Goal: Information Seeking & Learning: Learn about a topic

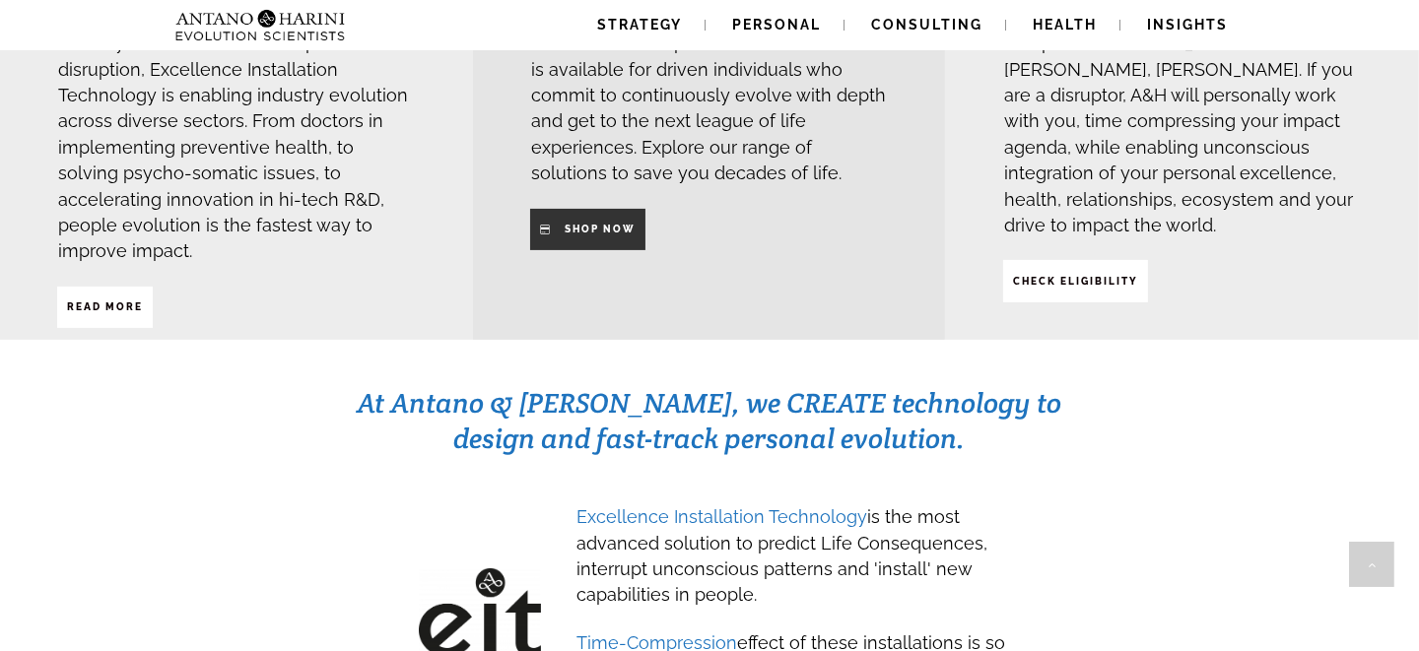
scroll to position [709, 0]
click at [579, 225] on strong "SHop NOW" at bounding box center [600, 230] width 71 height 11
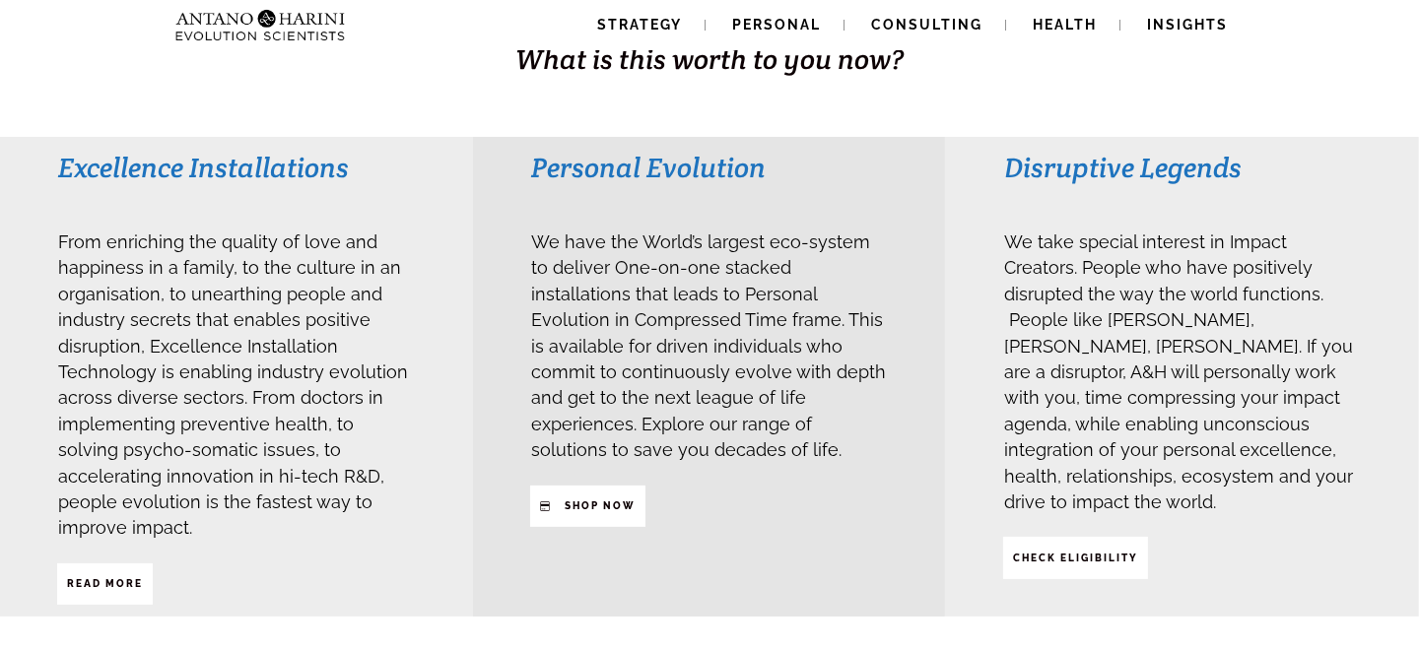
scroll to position [439, 0]
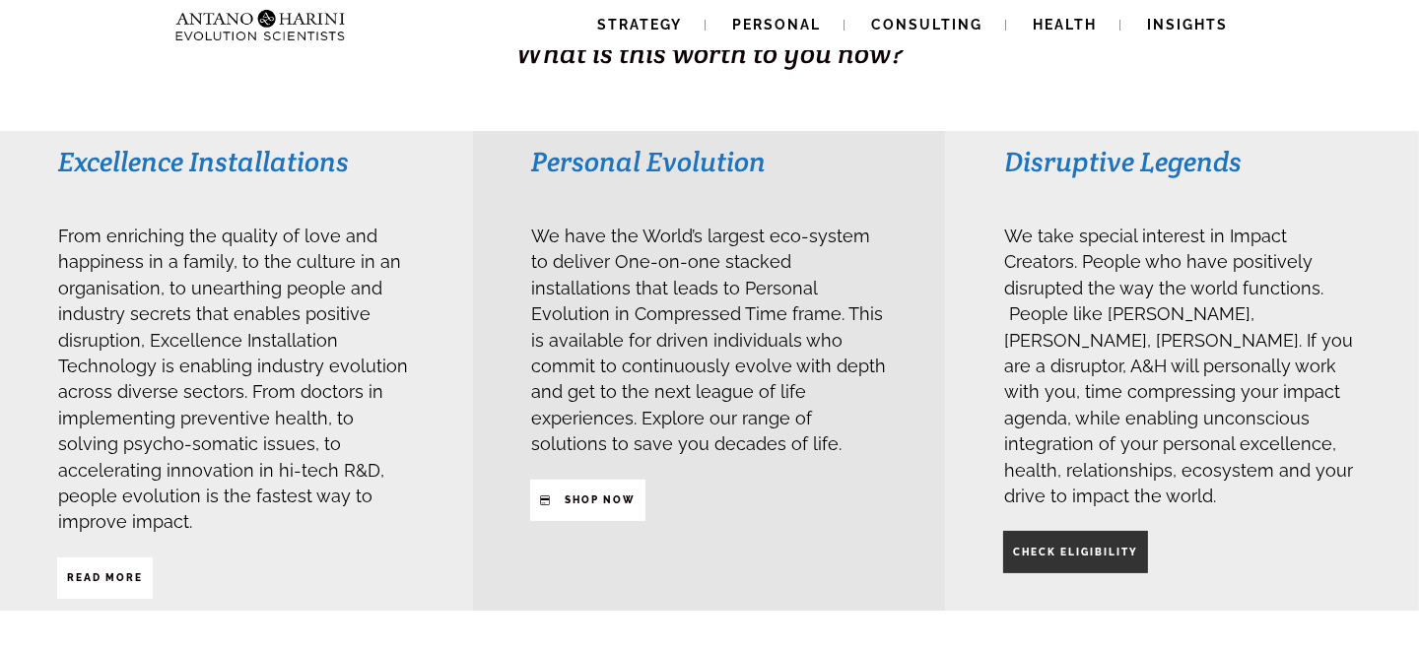
click at [1079, 555] on span "CHECK ELIGIBILITY" at bounding box center [1075, 553] width 125 height 34
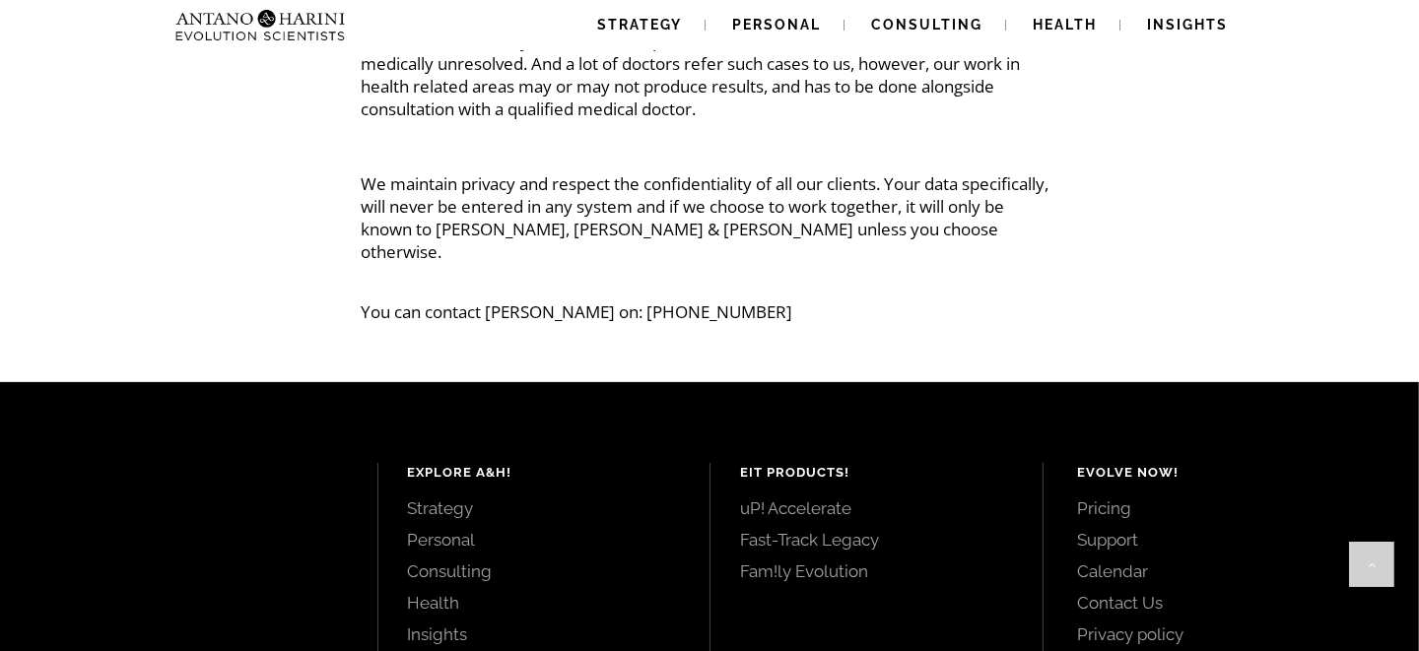
scroll to position [911, 0]
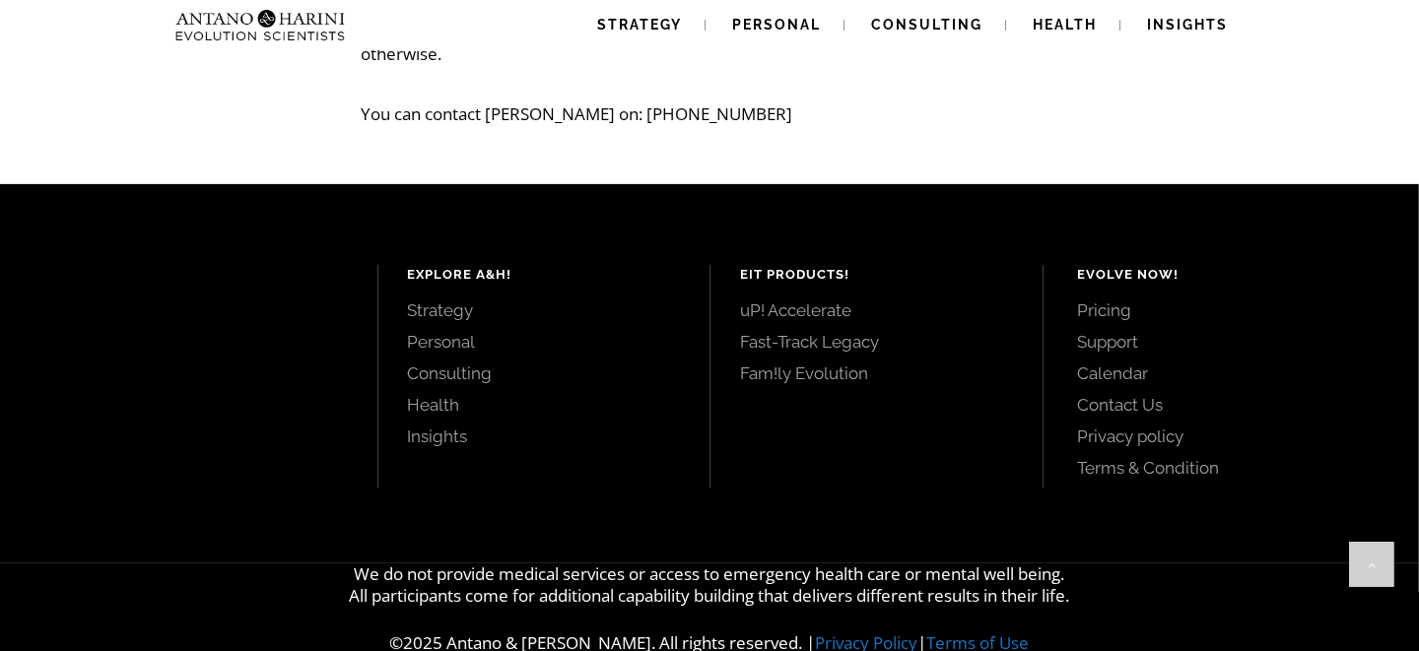
click at [1109, 300] on link "Pricing" at bounding box center [1227, 311] width 298 height 22
